Goal: Check status: Check status

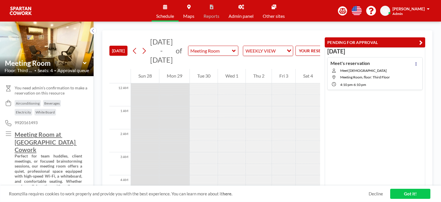
scroll to position [310, 0]
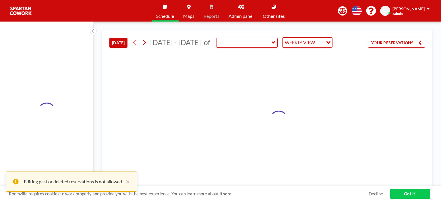
type input "Meeting Room"
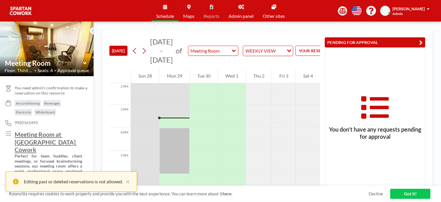
scroll to position [344, 0]
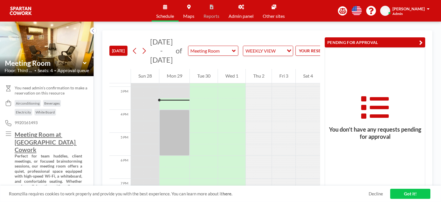
scroll to position [344, 0]
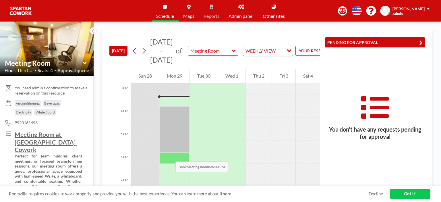
click at [170, 156] on div at bounding box center [174, 157] width 30 height 11
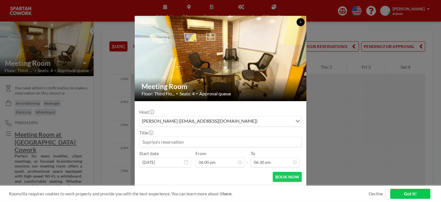
click at [298, 24] on button at bounding box center [300, 22] width 8 height 8
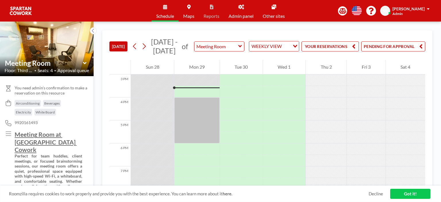
click at [414, 10] on span "[PERSON_NAME]" at bounding box center [408, 8] width 32 height 5
click at [411, 27] on span "Profile" at bounding box center [412, 28] width 12 height 6
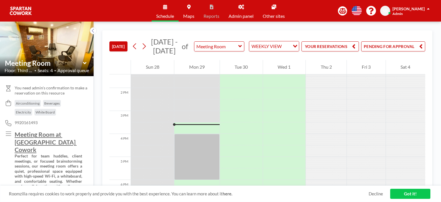
scroll to position [344, 0]
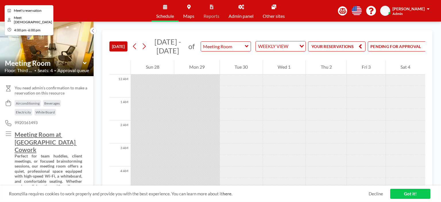
scroll to position [344, 0]
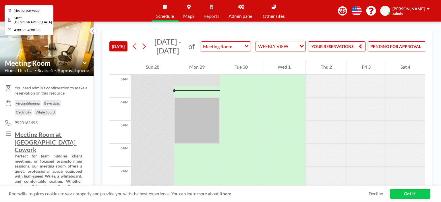
scroll to position [344, 0]
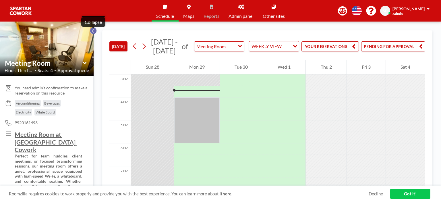
click at [93, 31] on icon at bounding box center [93, 31] width 4 height 6
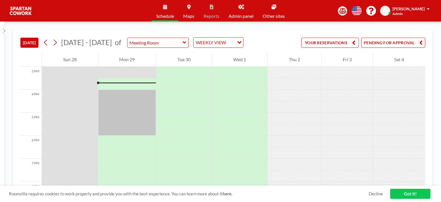
click at [418, 40] on button "PENDING FOR APPROVAL" at bounding box center [393, 43] width 64 height 10
